Goal: Transaction & Acquisition: Purchase product/service

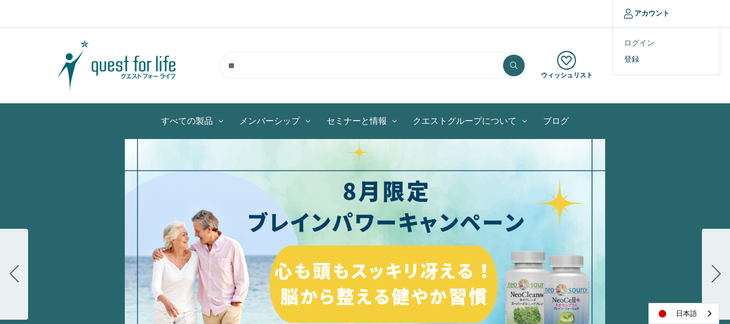
click at [635, 44] on link "ログイン" at bounding box center [666, 43] width 107 height 16
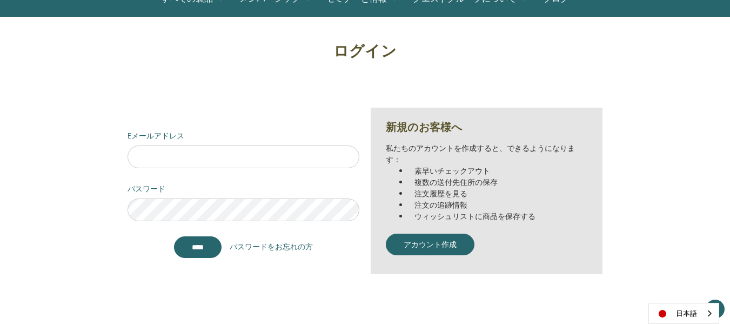
scroll to position [162, 0]
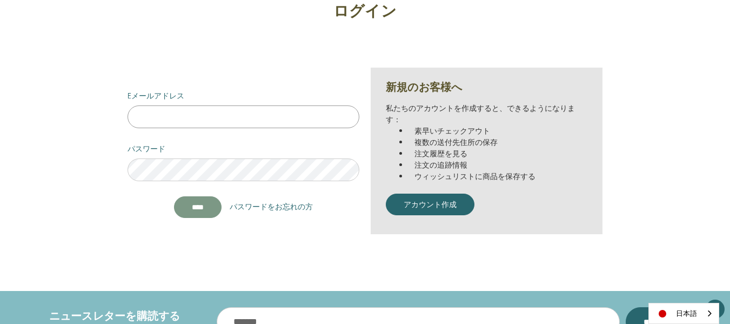
type input "**********"
click at [188, 212] on input "*******" at bounding box center [198, 207] width 48 height 22
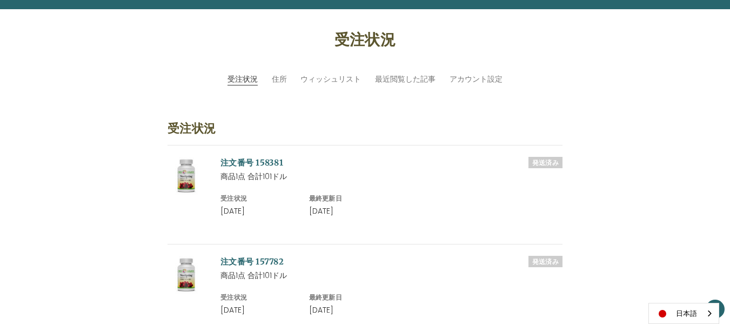
scroll to position [108, 0]
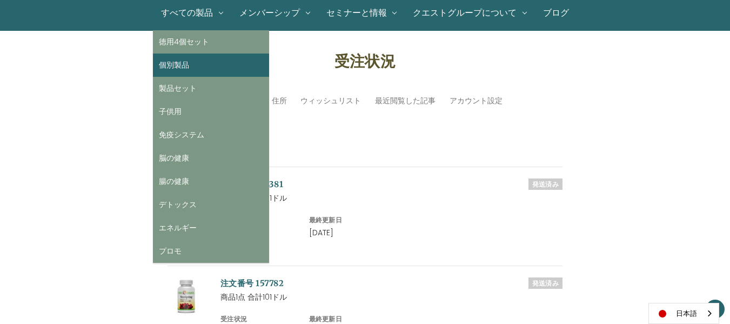
click at [183, 59] on link "個別製品" at bounding box center [211, 64] width 116 height 23
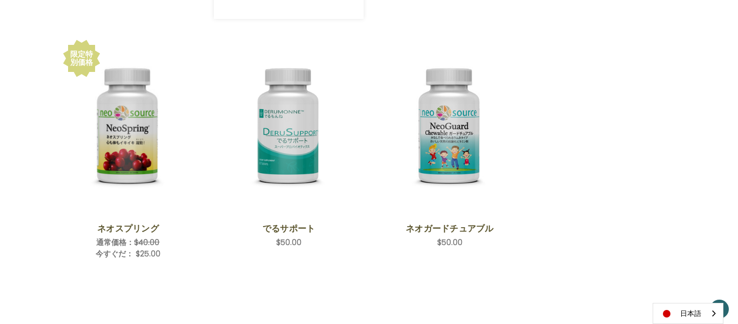
scroll to position [486, 0]
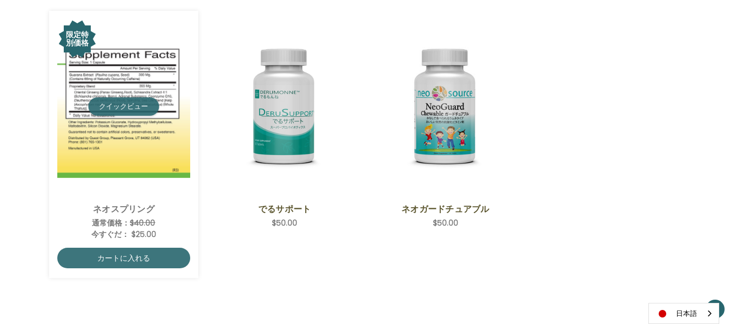
click at [119, 109] on button "クイックビュー" at bounding box center [123, 106] width 71 height 18
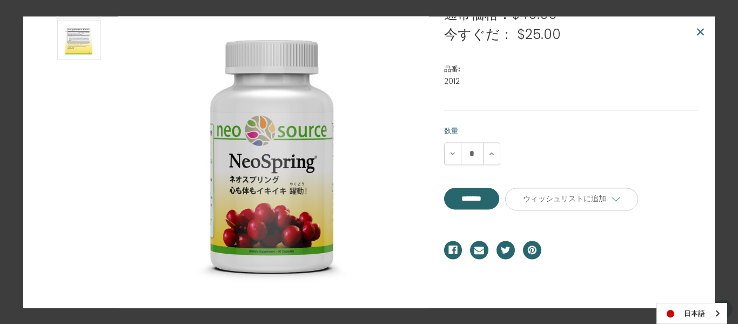
scroll to position [0, 0]
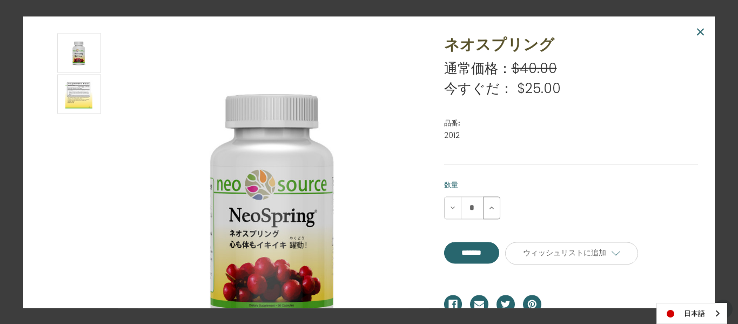
click at [487, 207] on icon at bounding box center [491, 207] width 9 height 9
type input "*"
click at [484, 253] on input "**********" at bounding box center [472, 253] width 56 height 22
type input "*******"
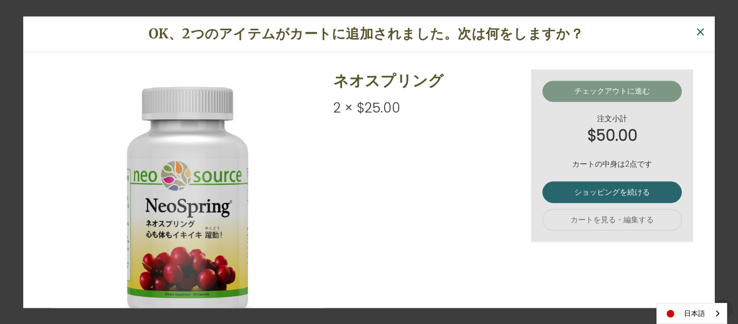
click at [572, 91] on link "チェックアウトに進む" at bounding box center [611, 92] width 139 height 22
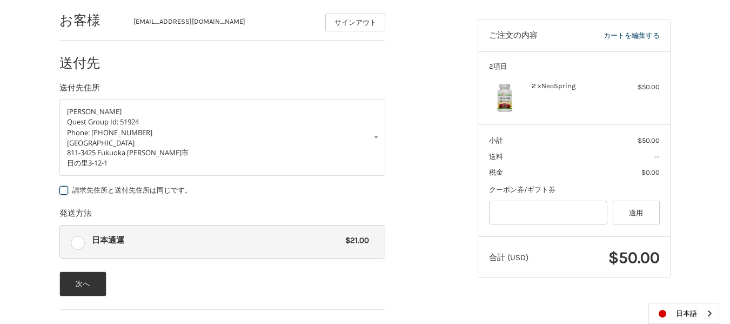
scroll to position [179, 0]
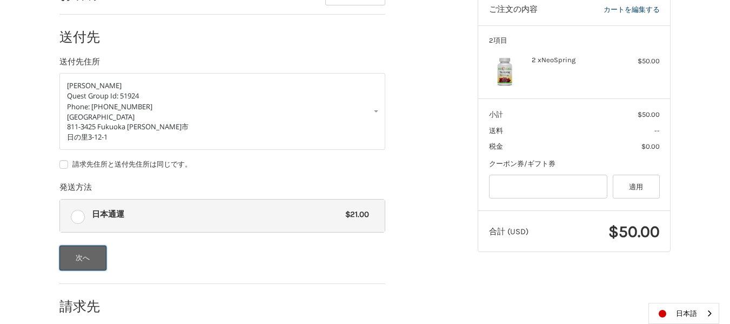
click at [81, 260] on button "次へ" at bounding box center [82, 257] width 47 height 25
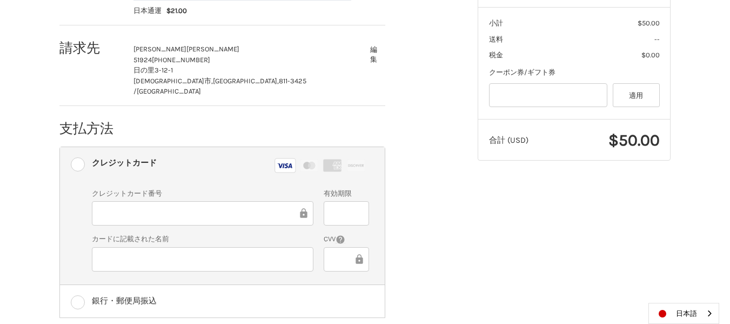
scroll to position [312, 0]
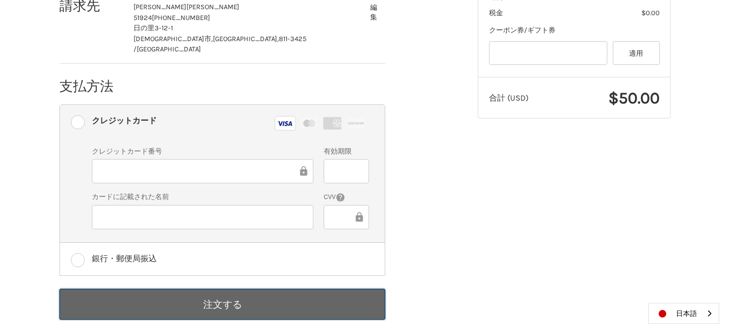
click at [276, 289] on button "注文する" at bounding box center [222, 304] width 326 height 31
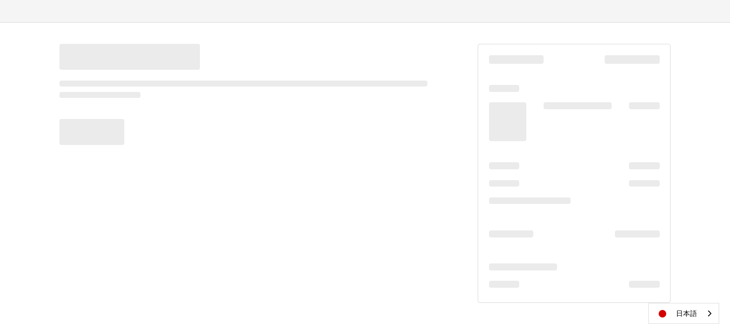
scroll to position [128, 0]
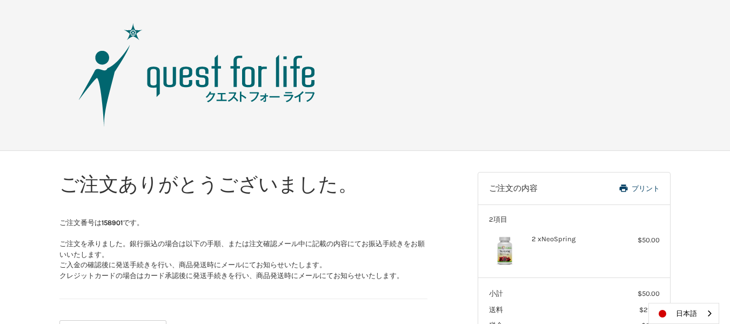
click at [244, 77] on img at bounding box center [197, 75] width 270 height 108
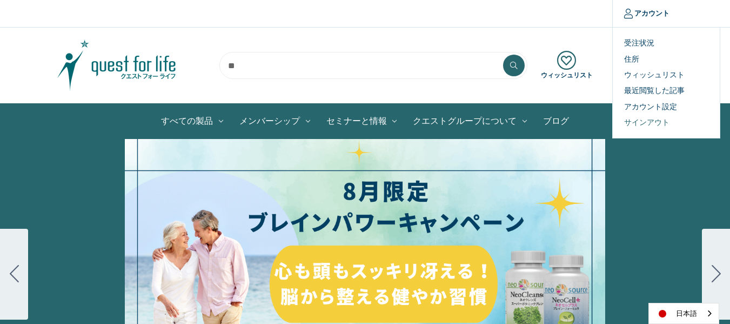
click at [642, 124] on link "サインアウト" at bounding box center [666, 123] width 107 height 16
